Goal: Task Accomplishment & Management: Complete application form

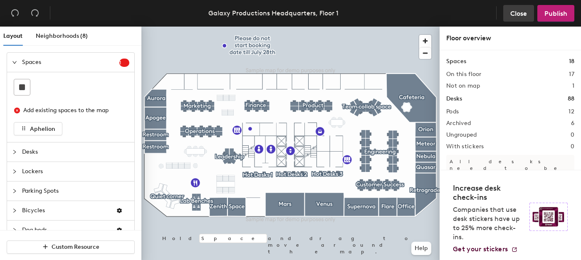
click at [521, 14] on span "Close" at bounding box center [518, 14] width 17 height 8
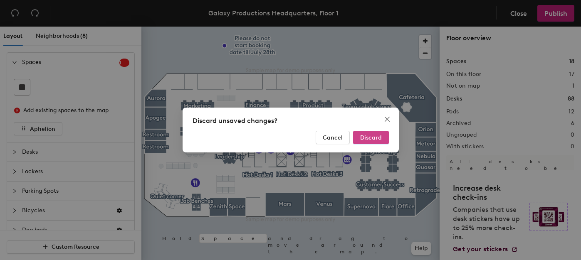
click at [371, 134] on span "Discard" at bounding box center [371, 137] width 22 height 7
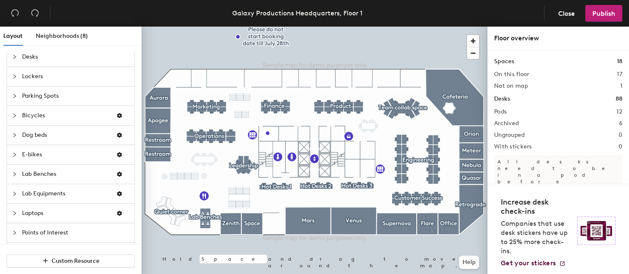
scroll to position [109, 0]
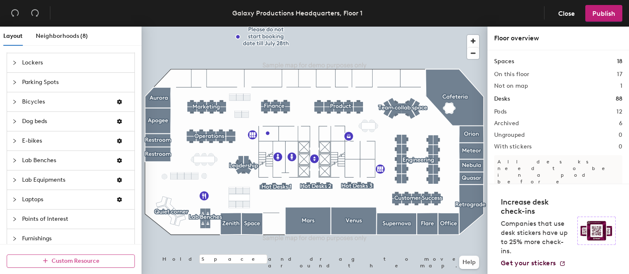
click at [76, 259] on span "Custom Resource" at bounding box center [76, 260] width 48 height 7
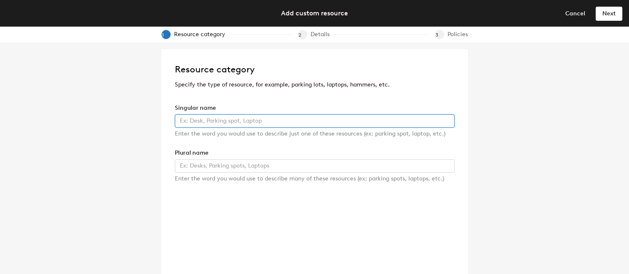
click at [230, 121] on input "text" at bounding box center [315, 120] width 280 height 13
type input "iPad"
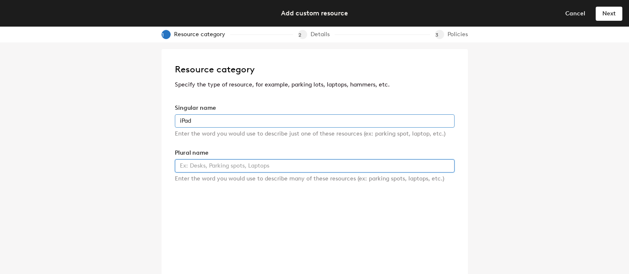
type input "I"
type input "iPads"
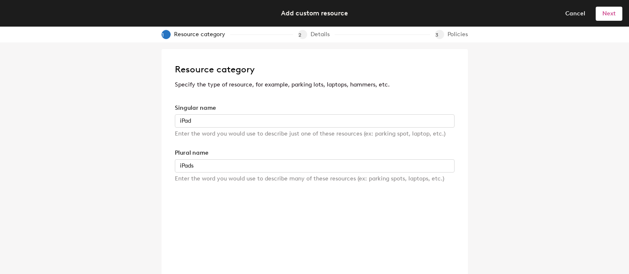
click at [607, 16] on span "Next" at bounding box center [608, 13] width 13 height 7
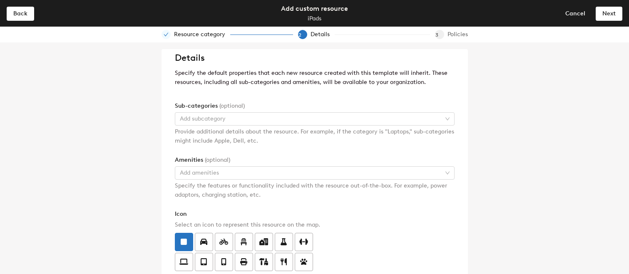
scroll to position [13, 0]
click at [254, 113] on div at bounding box center [309, 118] width 267 height 12
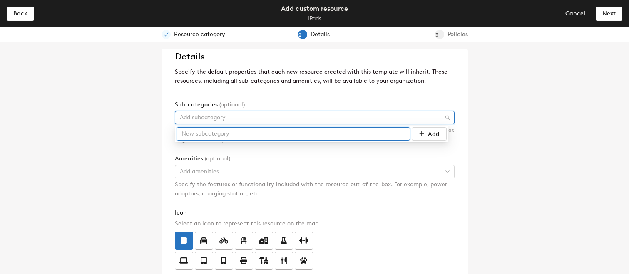
click at [250, 134] on input "text" at bounding box center [292, 133] width 233 height 13
type input "g"
type input "Gen4"
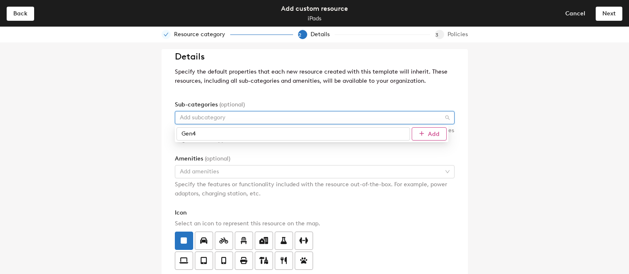
click at [421, 132] on icon "submit" at bounding box center [421, 134] width 6 height 6
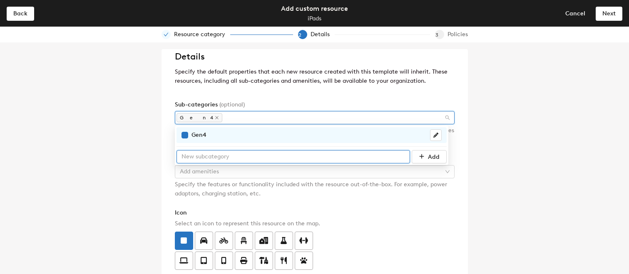
click at [297, 163] on input "text" at bounding box center [292, 156] width 233 height 13
type input "Gen5"
click at [417, 156] on button "Add" at bounding box center [428, 156] width 35 height 13
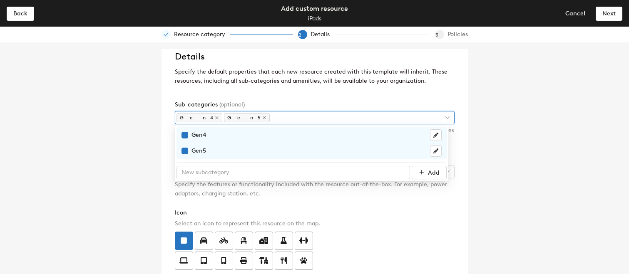
click at [144, 140] on div "Details Specify the default properties that each new resource created with this…" at bounding box center [314, 158] width 629 height 232
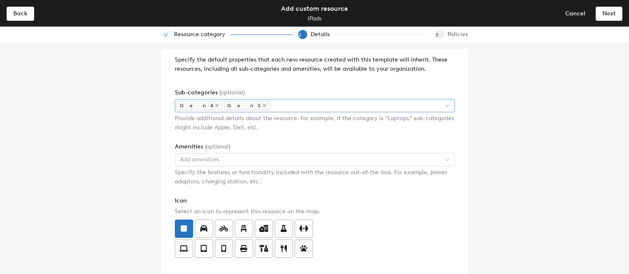
scroll to position [25, 0]
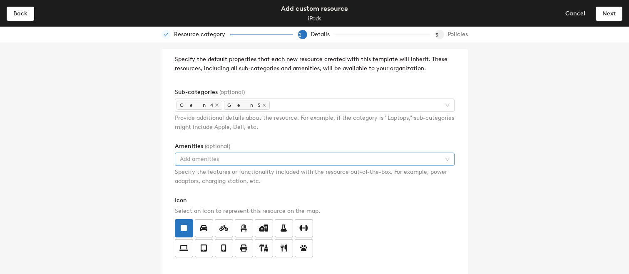
click at [236, 159] on div at bounding box center [309, 159] width 267 height 12
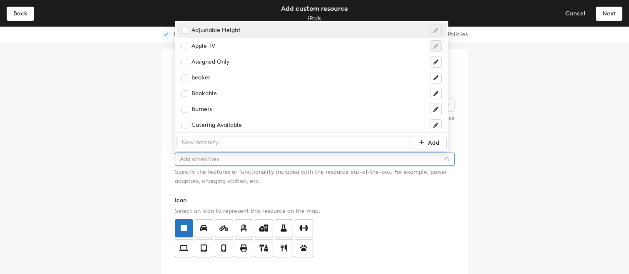
click at [116, 141] on div "Details Specify the default properties that each new resource created with this…" at bounding box center [314, 158] width 629 height 232
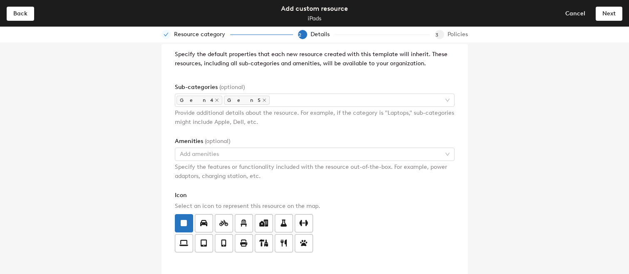
scroll to position [7, 0]
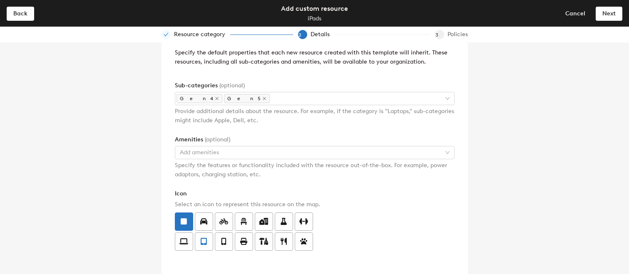
click at [205, 244] on icon at bounding box center [204, 241] width 6 height 7
click at [195, 237] on input "radio" at bounding box center [195, 237] width 0 height 0
click at [604, 12] on span "Next" at bounding box center [608, 13] width 13 height 7
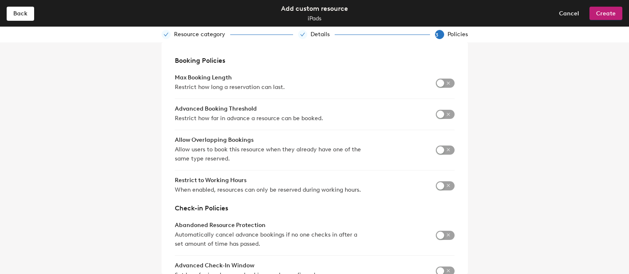
scroll to position [27, 0]
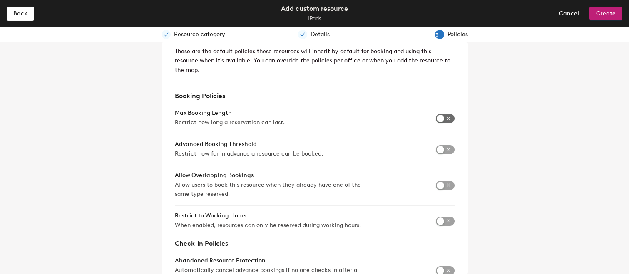
click at [442, 116] on span "button" at bounding box center [445, 118] width 19 height 9
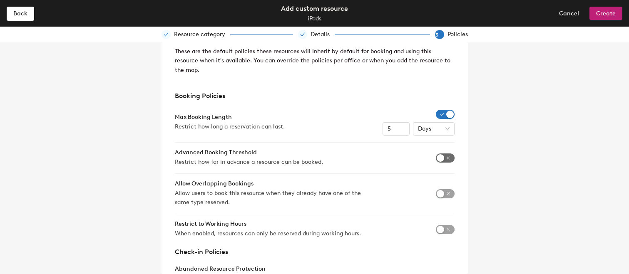
click at [438, 157] on span "button" at bounding box center [445, 157] width 19 height 9
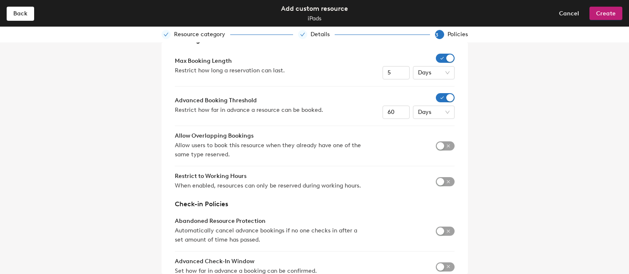
scroll to position [83, 0]
click at [438, 186] on span "button" at bounding box center [445, 181] width 19 height 9
click at [436, 186] on span "button" at bounding box center [445, 181] width 19 height 9
click at [605, 12] on span "Create" at bounding box center [606, 13] width 20 height 7
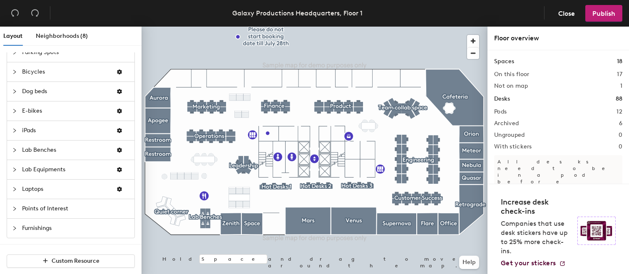
scroll to position [140, 0]
click at [13, 191] on div at bounding box center [17, 188] width 10 height 9
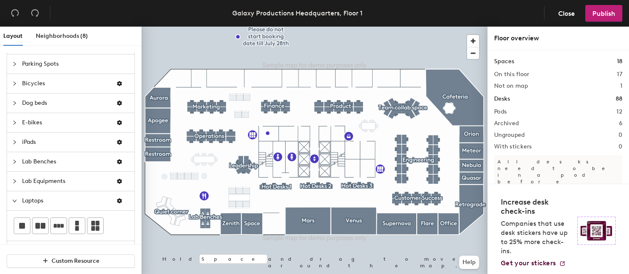
scroll to position [56, 0]
click at [14, 143] on icon "collapsed" at bounding box center [14, 143] width 5 height 5
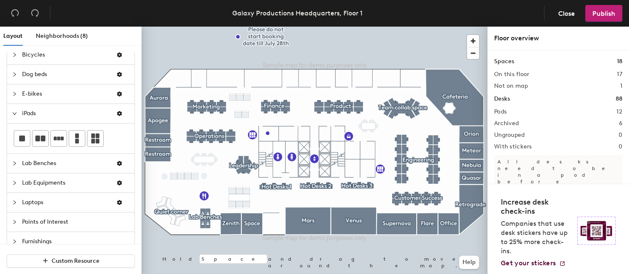
scroll to position [85, 0]
click at [178, 191] on div "Layout Neighborhoods (8) Spaces 1 Add existing spaces to the map Aphelion Desks…" at bounding box center [314, 152] width 629 height 251
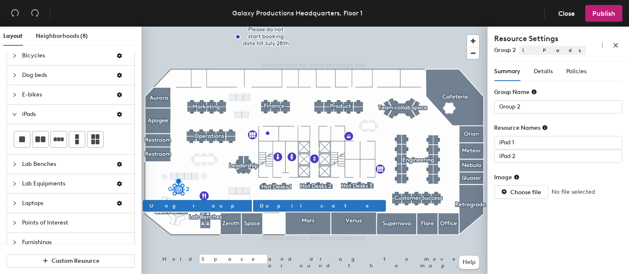
type input "iPad 1"
click at [466, 103] on div "Layout Neighborhoods (8) Spaces 1 Add existing spaces to the map Aphelion Desks…" at bounding box center [314, 152] width 629 height 251
type input "iPads"
click at [537, 82] on div "Summary Details Policies Group Name iPads Resource Names iPad 1 iPad 2 Image Ch…" at bounding box center [558, 135] width 128 height 147
click at [538, 74] on span "Details" at bounding box center [542, 71] width 19 height 7
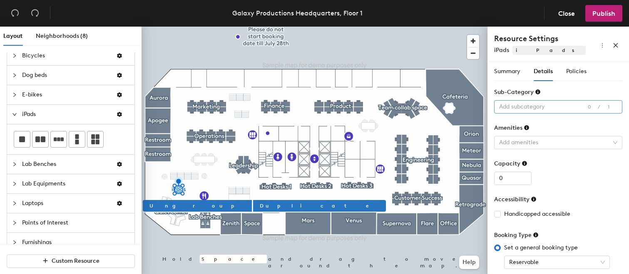
click at [521, 106] on div at bounding box center [553, 107] width 116 height 12
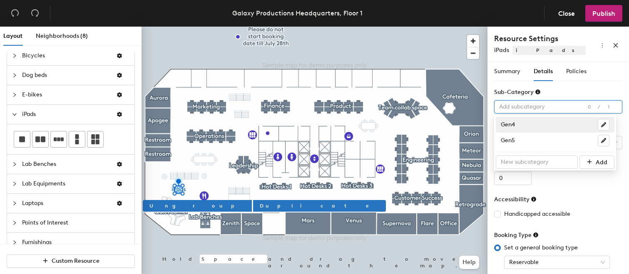
click at [510, 126] on div "Gen4" at bounding box center [554, 125] width 109 height 12
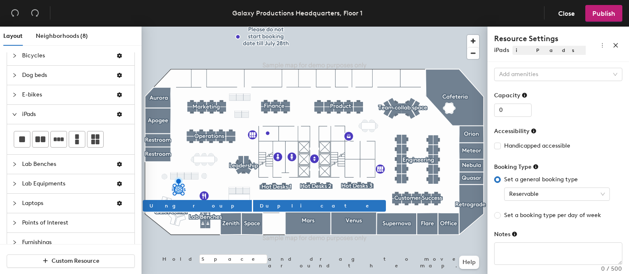
scroll to position [72, 0]
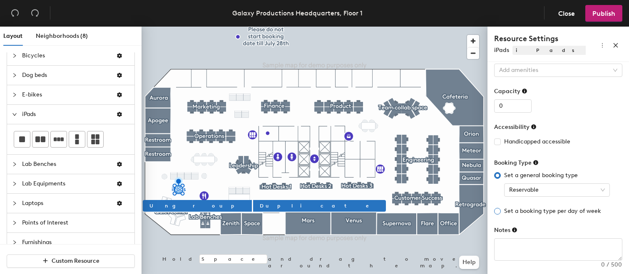
click at [498, 211] on input "Set a booking type per day of week" at bounding box center [497, 211] width 7 height 7
radio input "true"
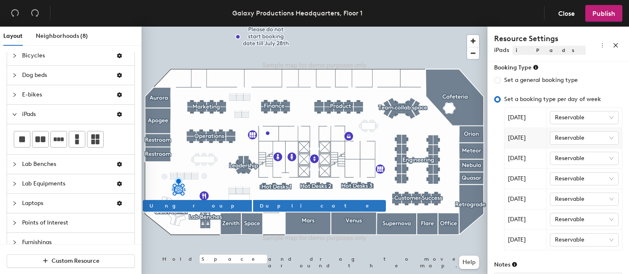
scroll to position [202, 0]
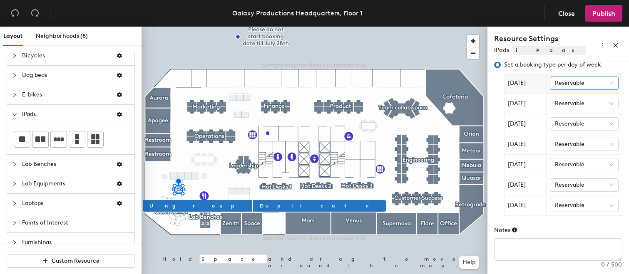
click at [581, 83] on span "Reservable" at bounding box center [584, 83] width 59 height 12
click at [612, 71] on div "Set a booking type per day of week Monday Reservable Reservable Tuesday Reserva…" at bounding box center [558, 138] width 128 height 156
click at [506, 243] on textarea at bounding box center [557, 250] width 127 height 22
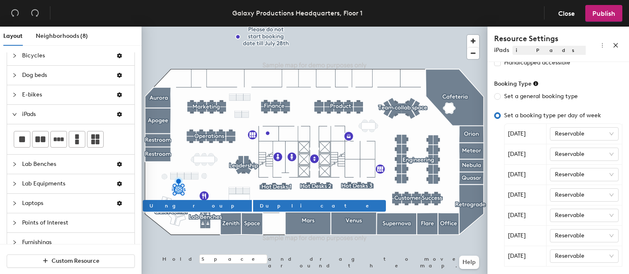
scroll to position [0, 0]
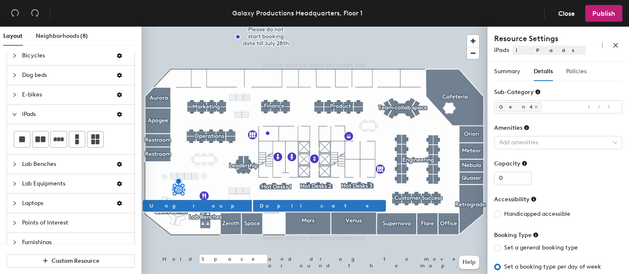
type textarea "iPads are available"
click at [580, 73] on span "Policies" at bounding box center [576, 71] width 20 height 7
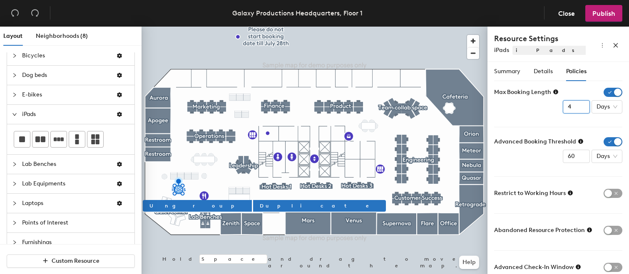
click at [574, 110] on input "4" at bounding box center [575, 106] width 27 height 13
click at [574, 110] on input "3" at bounding box center [575, 106] width 27 height 13
type input "2"
click at [574, 110] on input "2" at bounding box center [575, 106] width 27 height 13
click at [535, 111] on div "Max Booking Length 2 Days" at bounding box center [558, 101] width 128 height 26
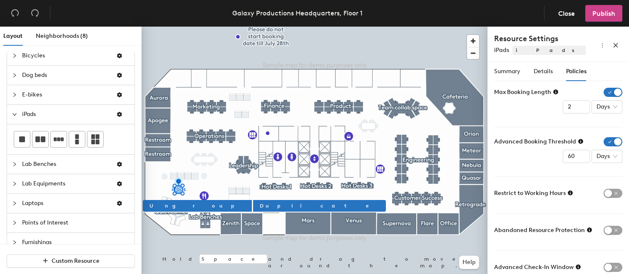
click at [601, 15] on span "Publish" at bounding box center [603, 14] width 23 height 8
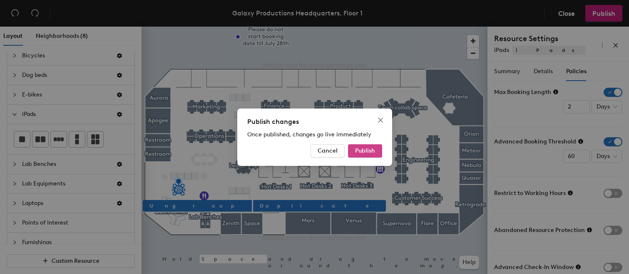
click at [358, 148] on span "Publish" at bounding box center [365, 150] width 20 height 7
